Goal: Book appointment/travel/reservation

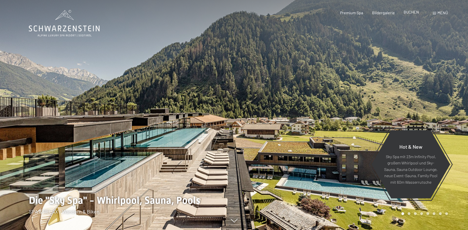
click at [415, 12] on span "BUCHEN" at bounding box center [411, 12] width 15 height 5
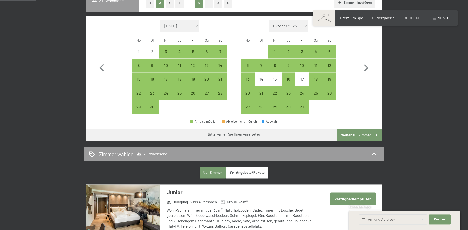
scroll to position [179, 0]
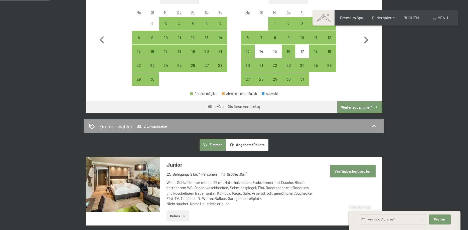
click at [441, 18] on span "Menü" at bounding box center [442, 17] width 11 height 5
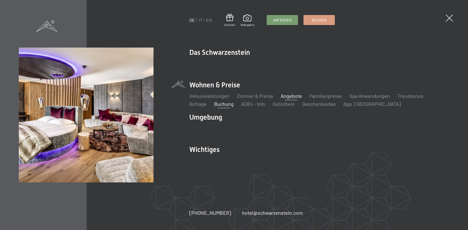
click at [293, 96] on link "Angebote" at bounding box center [291, 96] width 21 height 6
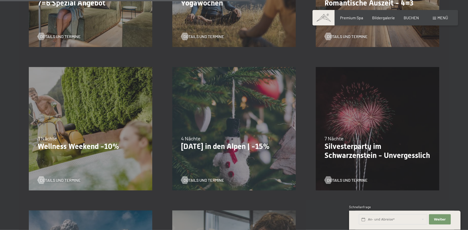
scroll to position [536, 0]
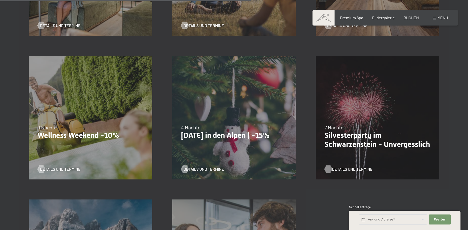
click at [356, 170] on span "Details und Termine" at bounding box center [352, 169] width 41 height 6
click at [199, 167] on span "Details und Termine" at bounding box center [209, 169] width 41 height 6
click at [71, 169] on span "Details und Termine" at bounding box center [65, 169] width 41 height 6
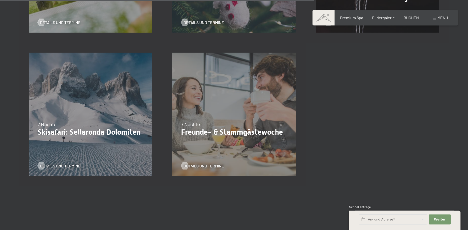
scroll to position [689, 0]
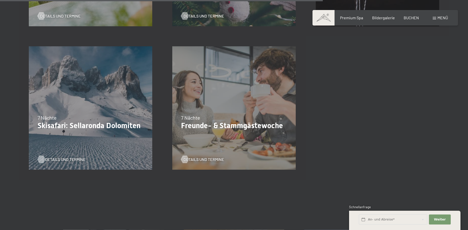
click at [59, 161] on span "Details und Termine" at bounding box center [65, 160] width 41 height 6
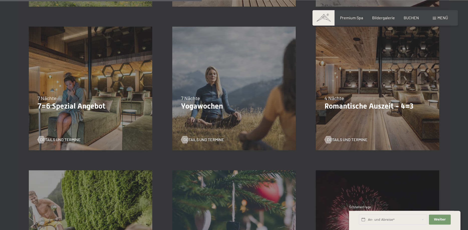
scroll to position [409, 0]
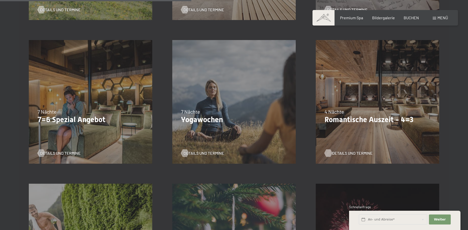
click at [343, 153] on span "Details und Termine" at bounding box center [352, 153] width 41 height 6
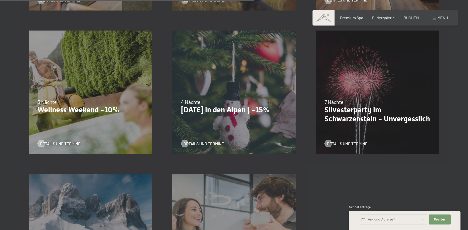
scroll to position [434, 0]
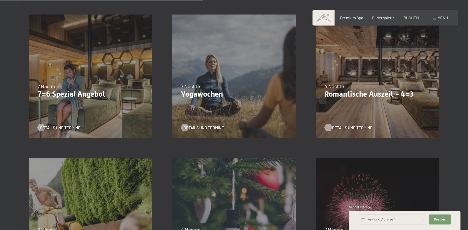
click at [347, 129] on span "Details und Termine" at bounding box center [352, 128] width 41 height 6
